Goal: Information Seeking & Learning: Learn about a topic

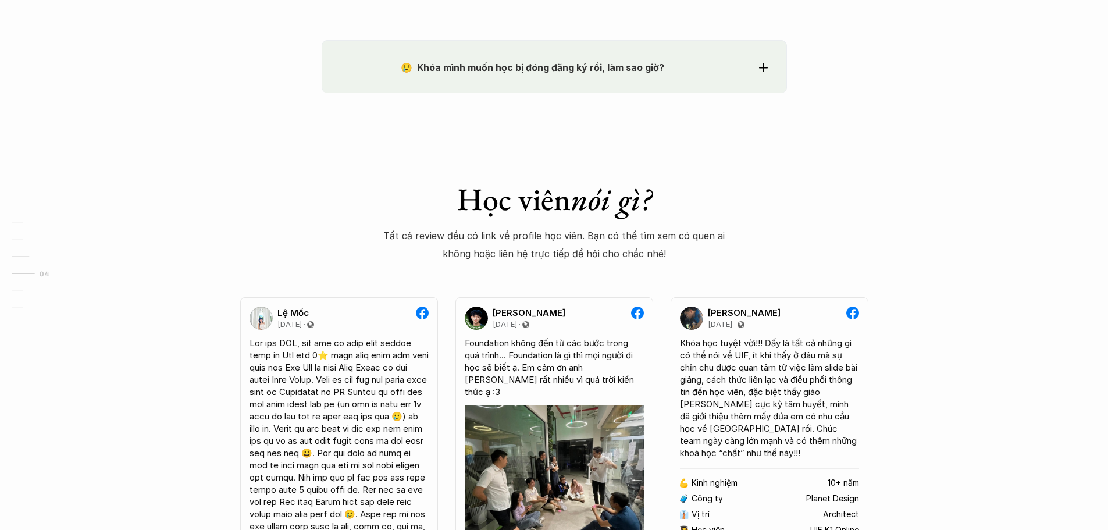
scroll to position [2036, 0]
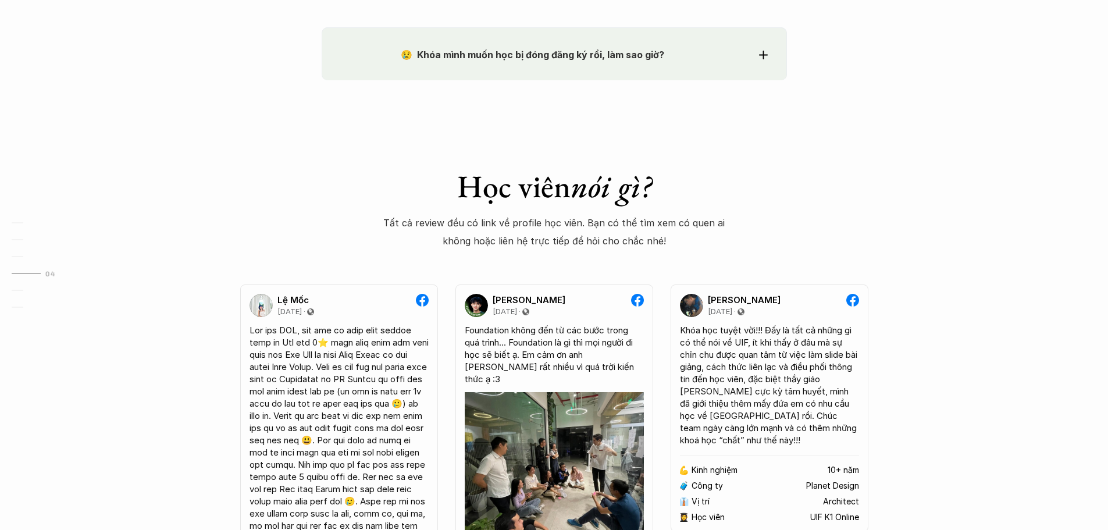
click at [751, 54] on div "😢 Khóa mình muốn học bị đóng đăng ký rồi, làm sao giờ?" at bounding box center [554, 54] width 427 height 17
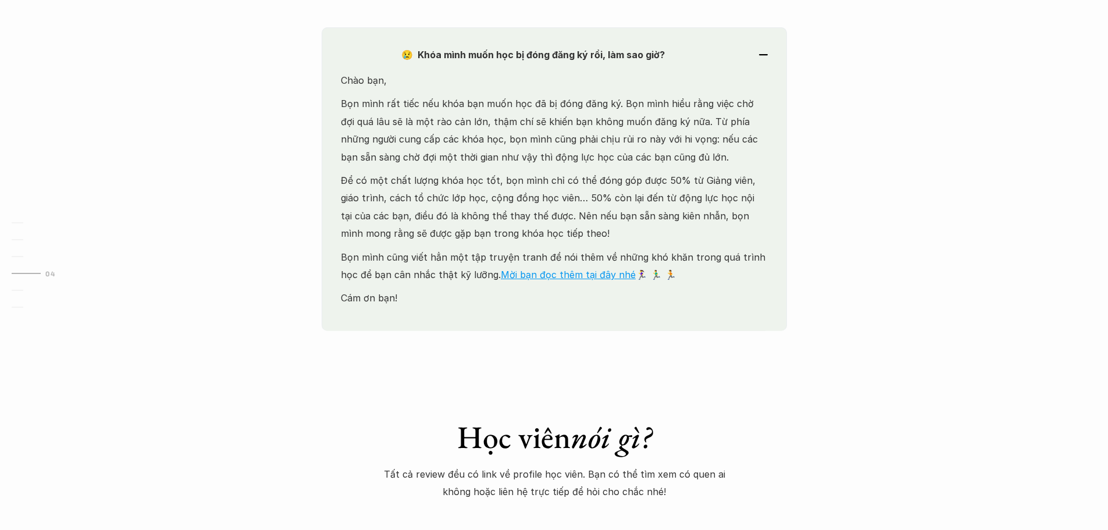
click at [753, 54] on div "😢 Khóa mình muốn học bị đóng đăng ký rồi, làm sao giờ?" at bounding box center [554, 54] width 427 height 17
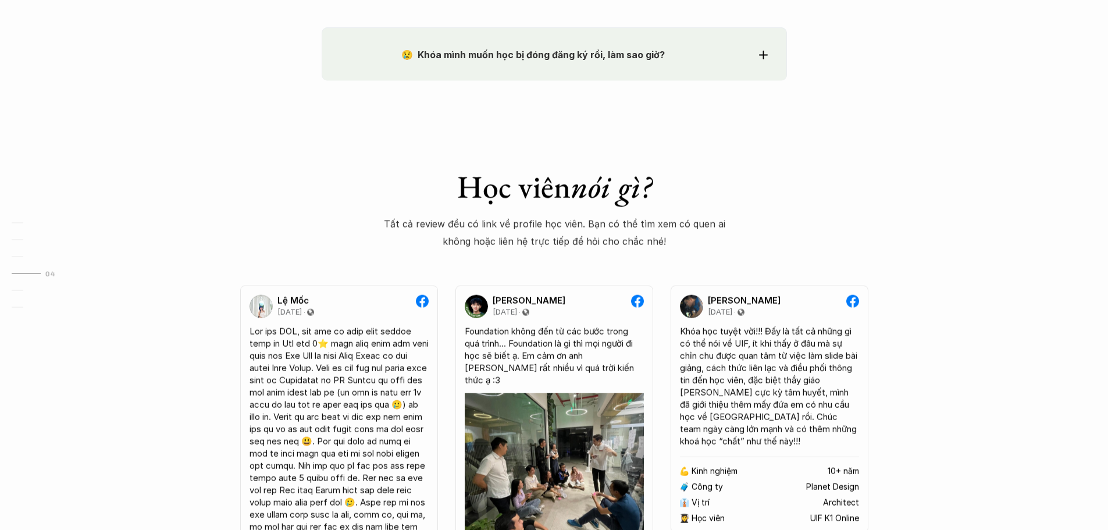
click at [753, 54] on div "😢 Khóa mình muốn học bị đóng đăng ký rồi, làm sao giờ?" at bounding box center [554, 54] width 427 height 17
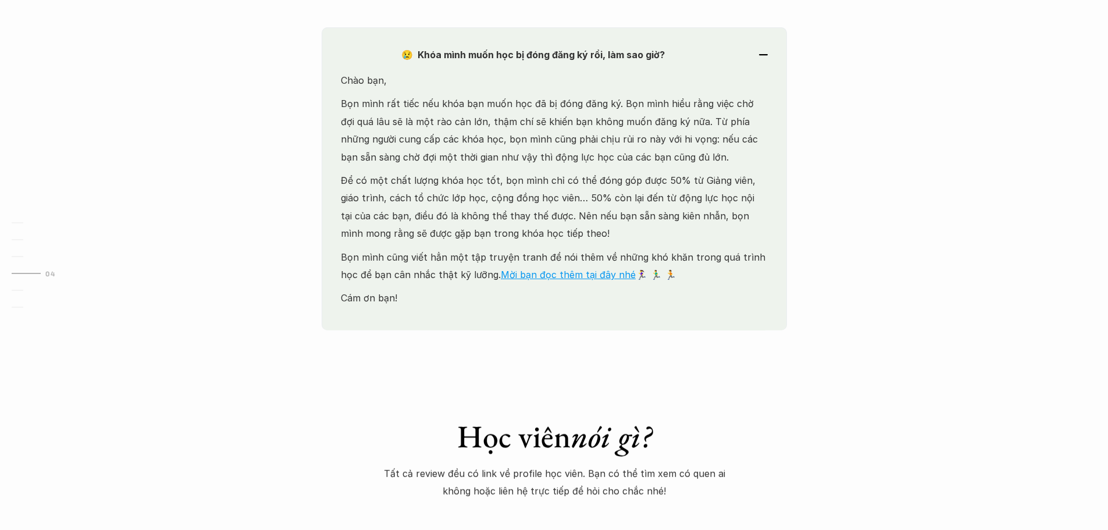
click at [753, 54] on div "😢 Khóa mình muốn học bị đóng đăng ký rồi, làm sao giờ?" at bounding box center [554, 54] width 427 height 17
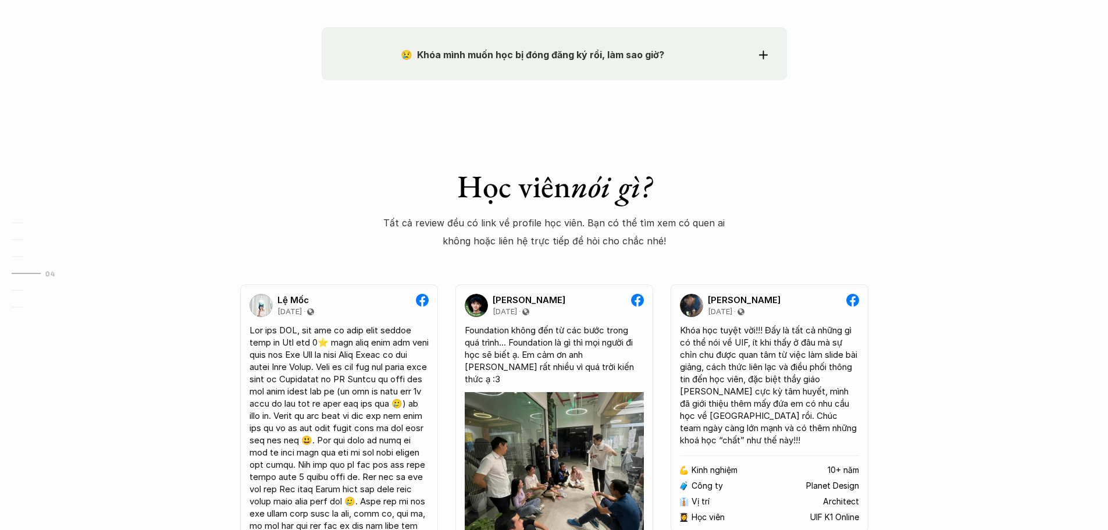
click at [765, 51] on icon at bounding box center [763, 55] width 9 height 9
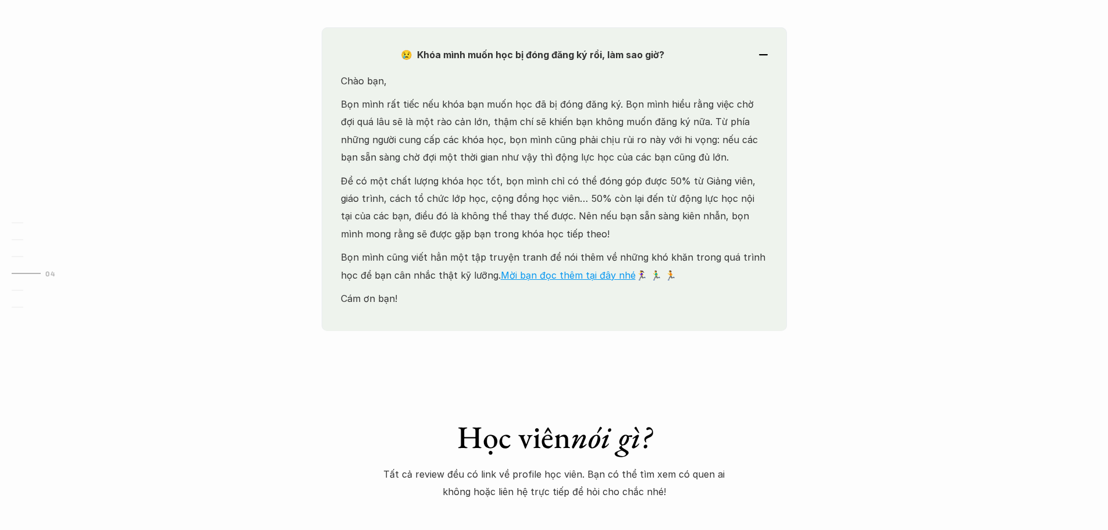
click at [635, 108] on p "Bọn mình rất tiếc nếu khóa bạn muốn học đã bị đóng đăng ký. Bọn mình hiểu rằng …" at bounding box center [554, 130] width 427 height 71
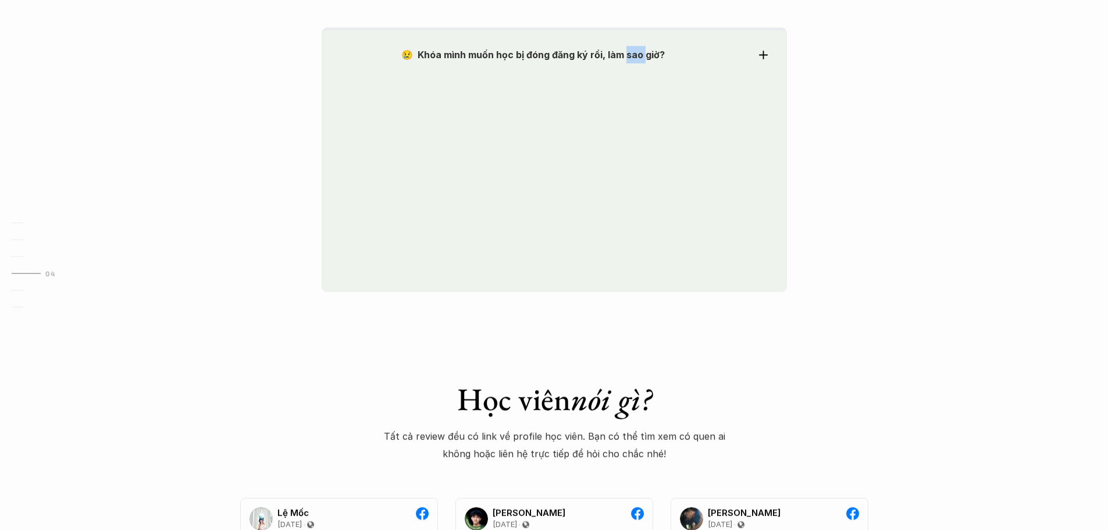
click at [635, 108] on div "😢 Khóa mình muốn học bị đóng đăng ký rồi, làm sao giờ? Chào bạn, Bọn mình rất t…" at bounding box center [554, 160] width 465 height 266
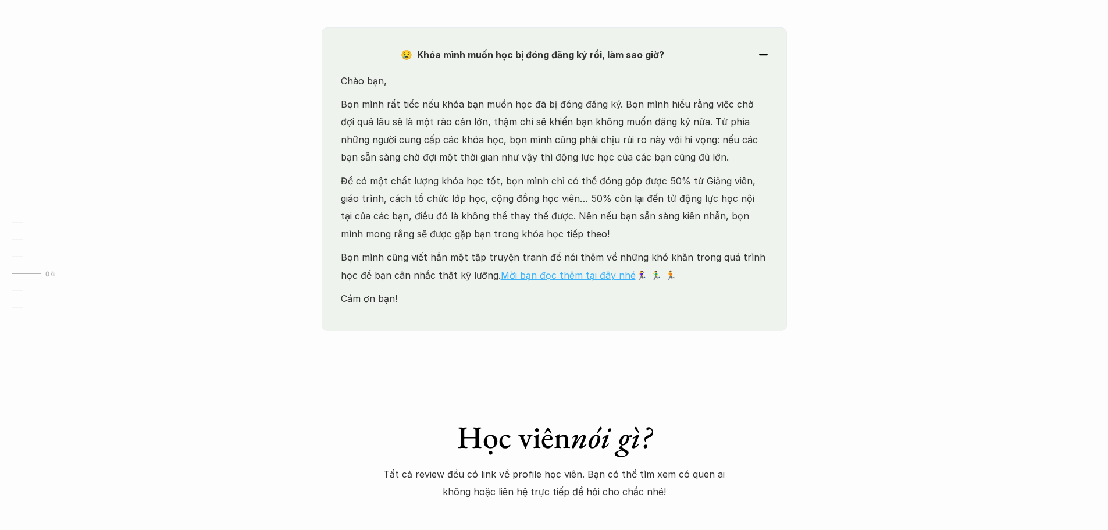
click at [571, 273] on link "Mời bạn đọc thêm tại đây nhé" at bounding box center [568, 275] width 135 height 12
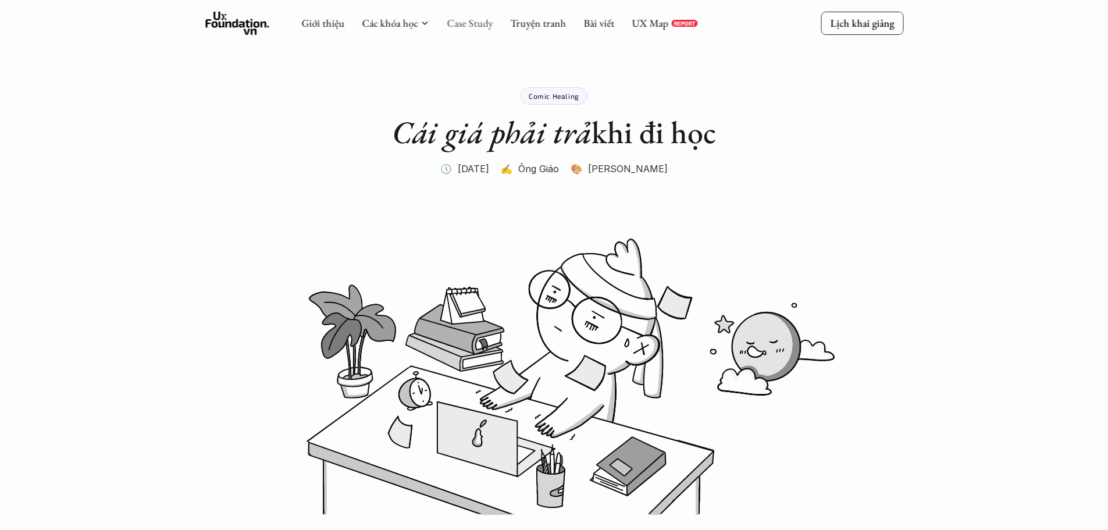
click at [474, 22] on link "Case Study" at bounding box center [470, 22] width 46 height 13
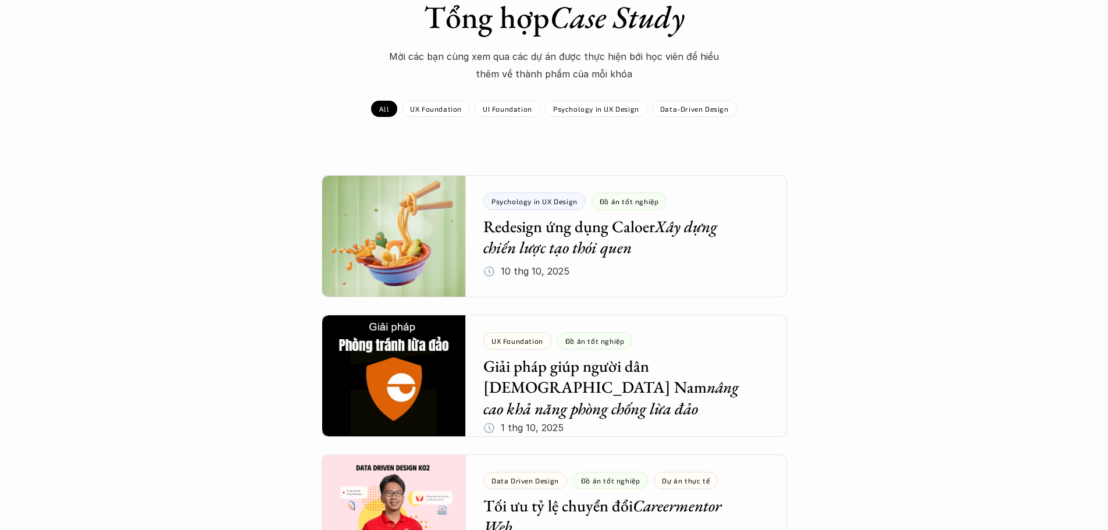
scroll to position [116, 0]
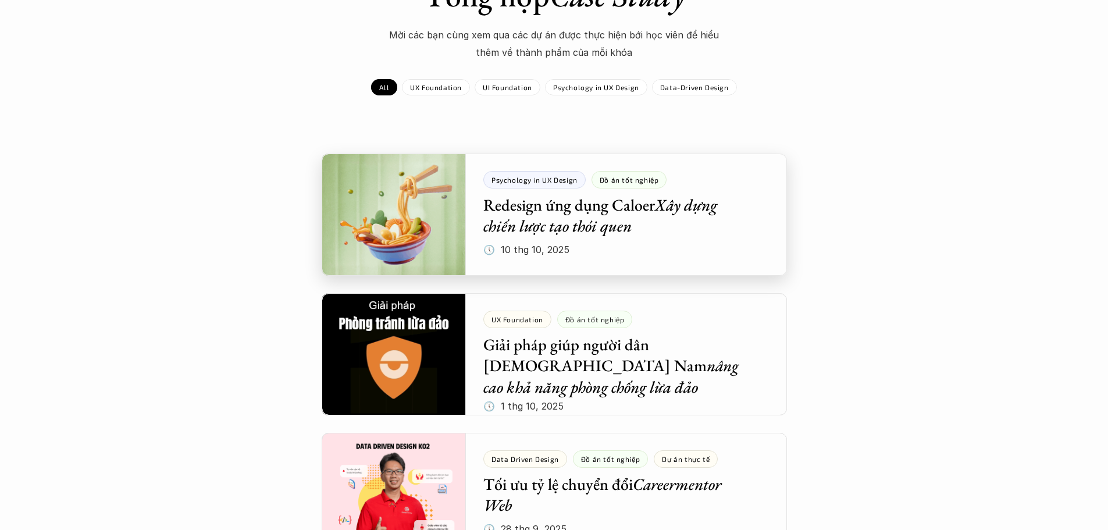
click at [582, 214] on div at bounding box center [554, 215] width 465 height 122
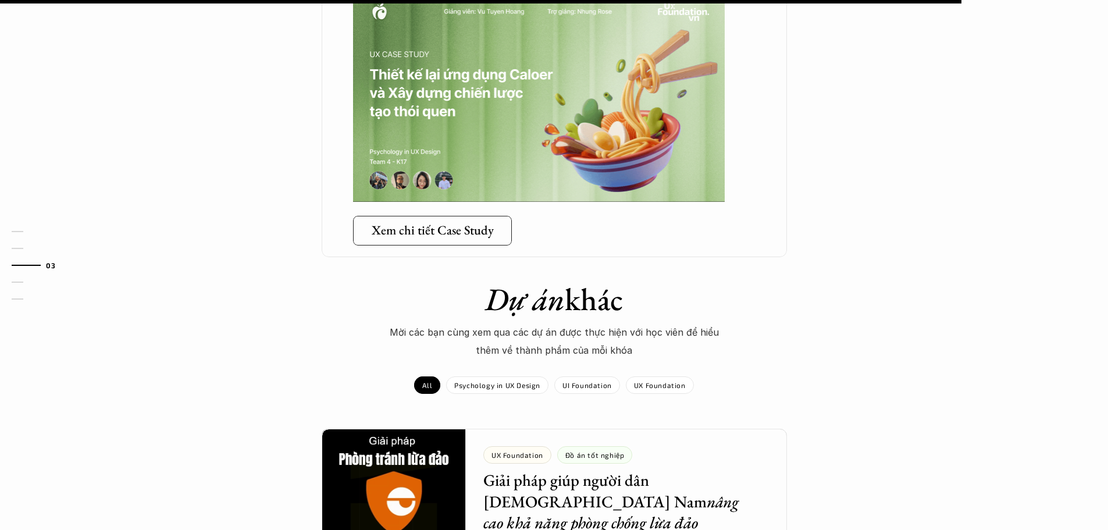
scroll to position [2153, 0]
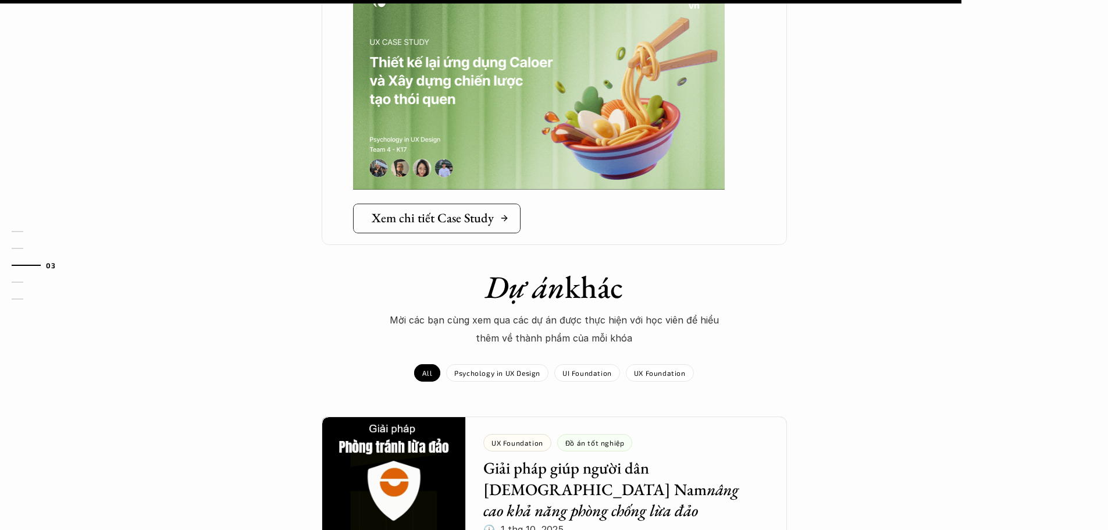
click at [493, 212] on link "Xem chi tiết Case Study" at bounding box center [437, 218] width 168 height 29
click at [451, 211] on h5 "Xem chi tiết Case Study" at bounding box center [433, 218] width 122 height 15
click at [464, 211] on h5 "Xem chi tiết Case Study" at bounding box center [433, 218] width 122 height 15
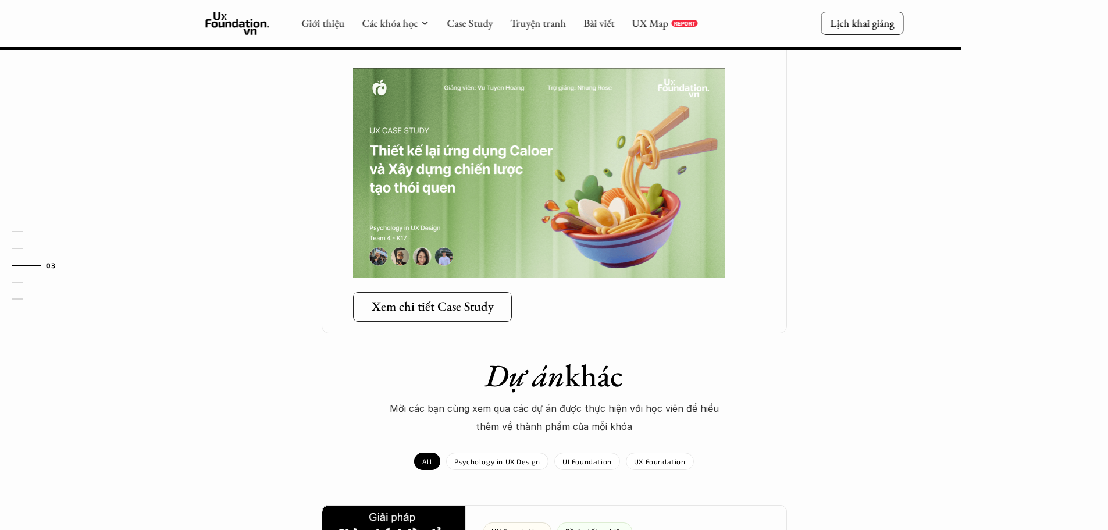
scroll to position [1862, 0]
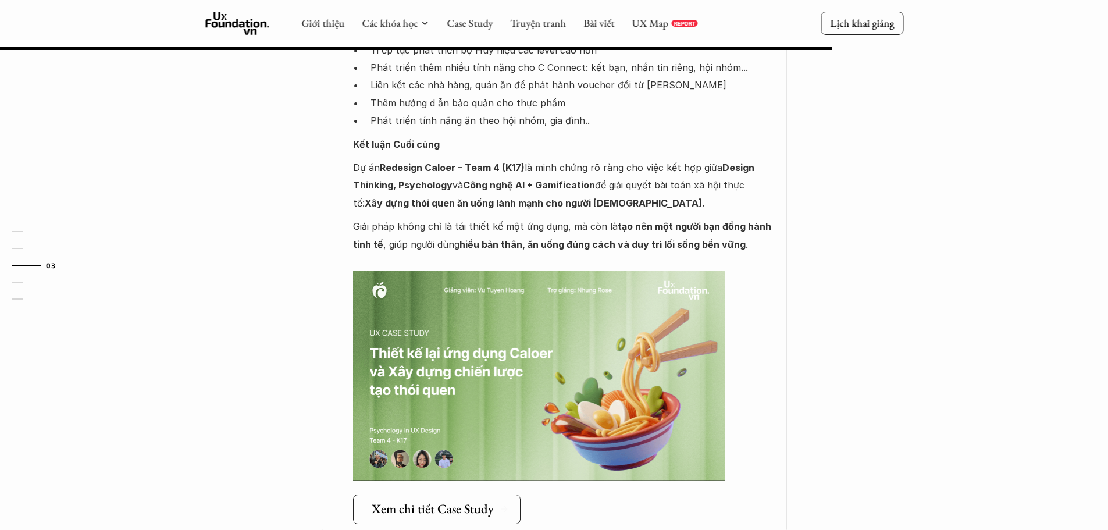
click at [444, 502] on h5 "Xem chi tiết Case Study" at bounding box center [433, 509] width 122 height 15
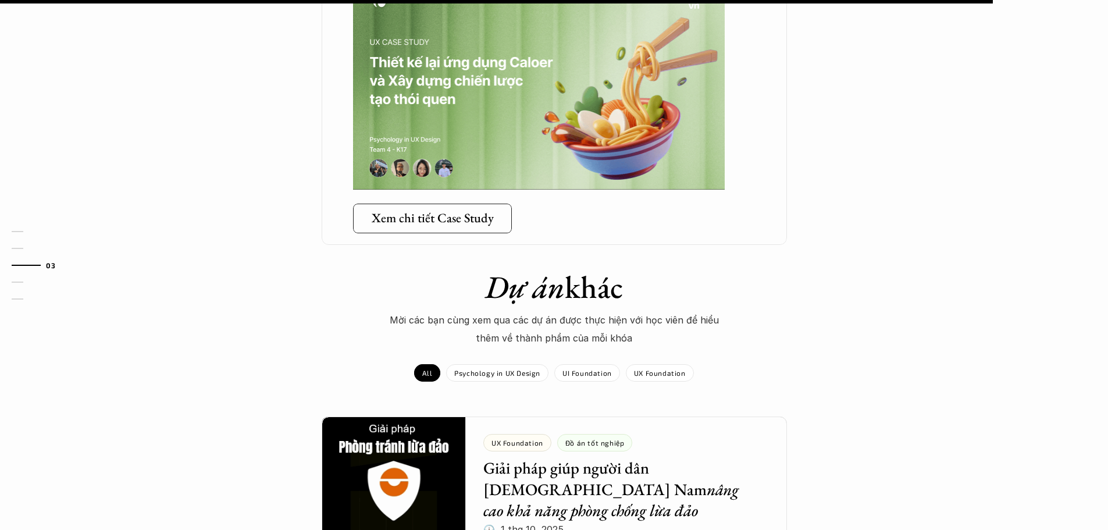
scroll to position [2444, 0]
